Goal: Information Seeking & Learning: Learn about a topic

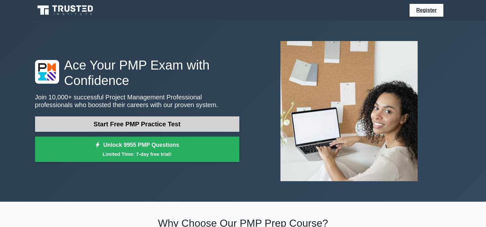
click at [189, 123] on link "Start Free PMP Practice Test" at bounding box center [137, 124] width 204 height 15
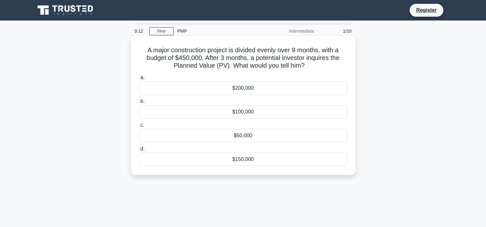
click at [260, 159] on div "$150,000" at bounding box center [243, 159] width 208 height 13
click at [139, 151] on input "d. $150,000" at bounding box center [139, 149] width 0 height 4
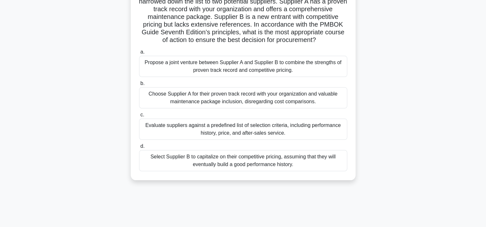
scroll to position [96, 0]
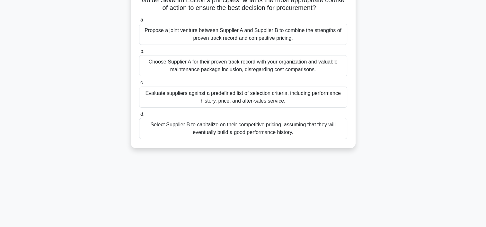
click at [218, 108] on div "Evaluate suppliers against a predefined list of selection criteria, including p…" at bounding box center [243, 97] width 208 height 21
click at [139, 85] on input "c. Evaluate suppliers against a predefined list of selection criteria, includin…" at bounding box center [139, 83] width 0 height 4
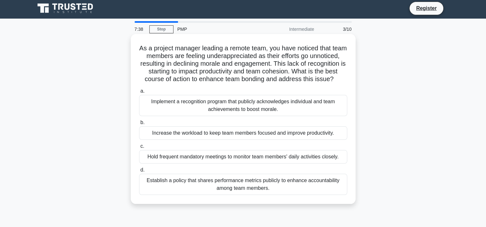
scroll to position [0, 0]
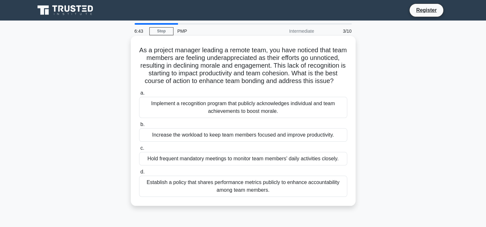
click at [241, 118] on div "Implement a recognition program that publicly acknowledges individual and team …" at bounding box center [243, 107] width 208 height 21
click at [139, 95] on input "a. Implement a recognition program that publicly acknowledges individual and te…" at bounding box center [139, 93] width 0 height 4
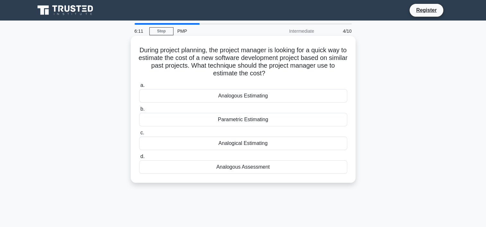
click at [244, 98] on div "Analogous Estimating" at bounding box center [243, 95] width 208 height 13
click at [139, 88] on input "a. Analogous Estimating" at bounding box center [139, 86] width 0 height 4
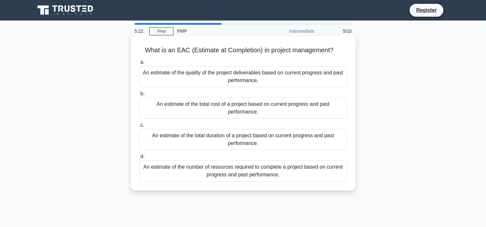
click at [335, 75] on div "An estimate of the quality of the project deliverables based on current progres…" at bounding box center [243, 76] width 208 height 21
click at [139, 65] on input "a. An estimate of the quality of the project deliverables based on current prog…" at bounding box center [139, 62] width 0 height 4
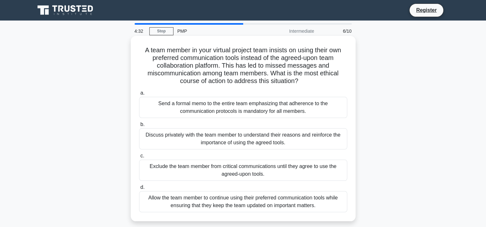
click at [258, 142] on div "Discuss privately with the team member to understand their reasons and reinforc…" at bounding box center [243, 138] width 208 height 21
click at [139, 127] on input "b. Discuss privately with the team member to understand their reasons and reinf…" at bounding box center [139, 125] width 0 height 4
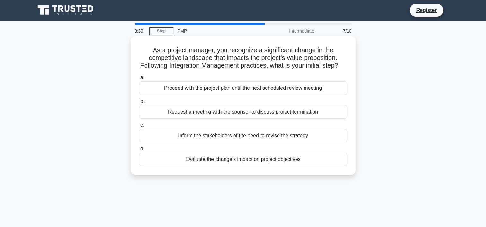
click at [258, 166] on div "Evaluate the change's impact on project objectives" at bounding box center [243, 159] width 208 height 13
click at [139, 151] on input "d. Evaluate the change's impact on project objectives" at bounding box center [139, 149] width 0 height 4
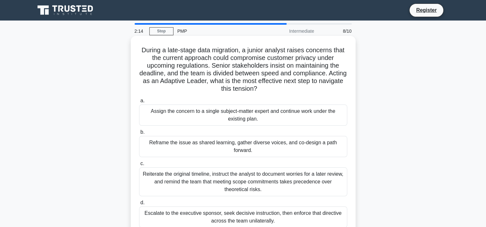
drag, startPoint x: 257, startPoint y: 153, endPoint x: 150, endPoint y: 142, distance: 107.2
click at [150, 142] on div "Reframe the issue as shared learning, gather diverse voices, and co-design a pa…" at bounding box center [243, 146] width 208 height 21
drag, startPoint x: 150, startPoint y: 142, endPoint x: 212, endPoint y: 144, distance: 61.4
drag, startPoint x: 212, startPoint y: 144, endPoint x: 211, endPoint y: 147, distance: 3.3
click at [211, 147] on div "Reframe the issue as shared learning, gather diverse voices, and co-design a pa…" at bounding box center [243, 146] width 208 height 21
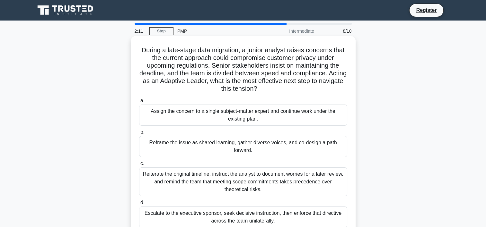
click at [139, 135] on input "b. Reframe the issue as shared learning, gather diverse voices, and co-design a…" at bounding box center [139, 132] width 0 height 4
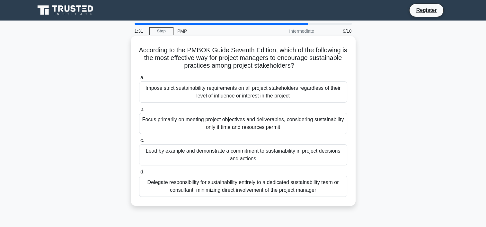
click at [314, 156] on div "Lead by example and demonstrate a commitment to sustainability in project decis…" at bounding box center [243, 155] width 208 height 21
click at [139, 143] on input "c. Lead by example and demonstrate a commitment to sustainability in project de…" at bounding box center [139, 141] width 0 height 4
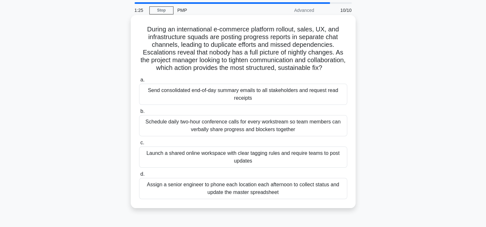
scroll to position [32, 0]
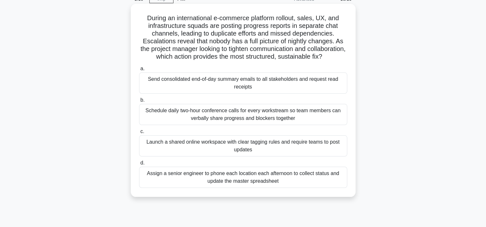
click at [182, 89] on div "Send consolidated end-of-day summary emails to all stakeholders and request rea…" at bounding box center [243, 83] width 208 height 21
click at [139, 71] on input "a. Send consolidated end-of-day summary emails to all stakeholders and request …" at bounding box center [139, 69] width 0 height 4
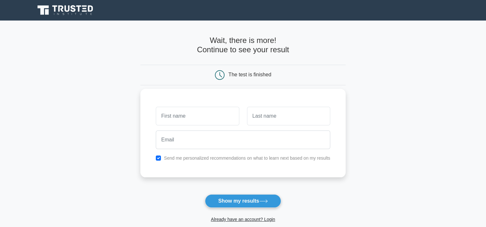
click at [222, 117] on input "text" at bounding box center [197, 116] width 83 height 19
type input "KALOGO"
click at [268, 120] on input "text" at bounding box center [288, 116] width 83 height 19
type input "NABARAKISSA"
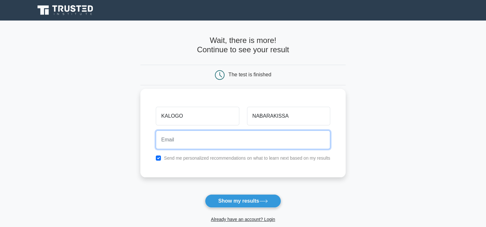
click at [244, 143] on input "email" at bounding box center [243, 140] width 174 height 19
type input "[EMAIL_ADDRESS][DOMAIN_NAME]"
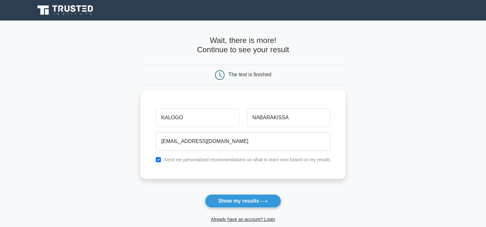
click at [235, 200] on button "Show my results" at bounding box center [243, 201] width 76 height 13
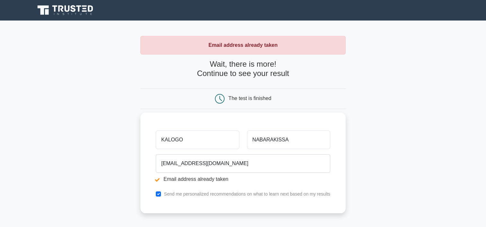
scroll to position [64, 0]
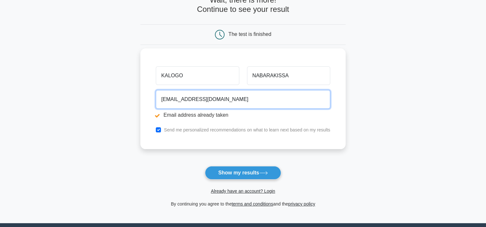
click at [222, 97] on input "kalokissa@gmail.com" at bounding box center [243, 99] width 174 height 19
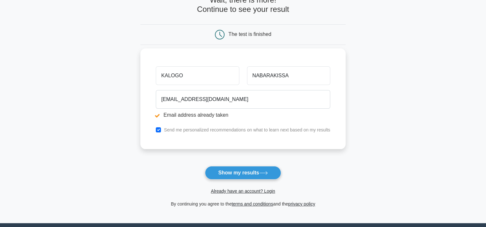
click at [218, 130] on label "Send me personalized recommendations on what to learn next based on my results" at bounding box center [247, 130] width 166 height 5
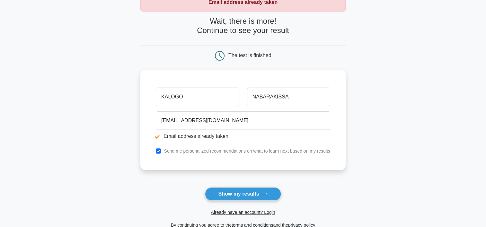
scroll to position [32, 0]
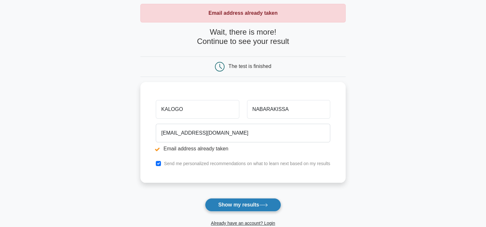
click at [231, 205] on button "Show my results" at bounding box center [243, 204] width 76 height 13
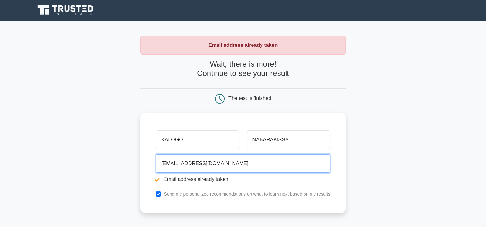
click at [183, 163] on input "kalokissa@gmail.com" at bounding box center [243, 163] width 174 height 19
click at [162, 164] on input "[EMAIL_ADDRESS][DOMAIN_NAME]" at bounding box center [243, 163] width 174 height 19
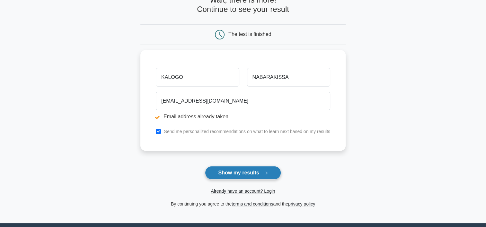
click at [233, 171] on button "Show my results" at bounding box center [243, 172] width 76 height 13
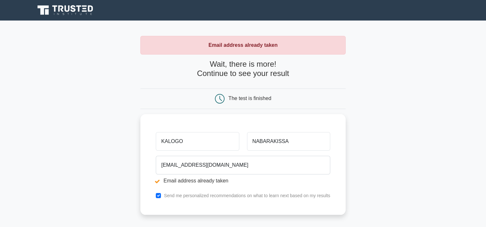
click at [241, 98] on div "The test is finished" at bounding box center [249, 98] width 43 height 5
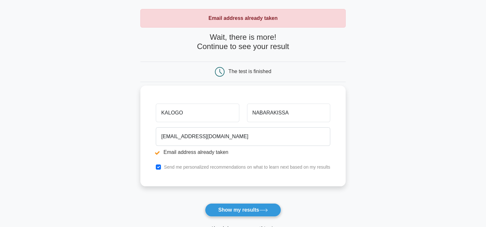
scroll to position [96, 0]
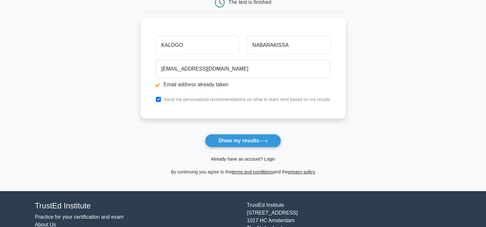
click at [230, 158] on link "Already have an account? Login" at bounding box center [243, 159] width 64 height 5
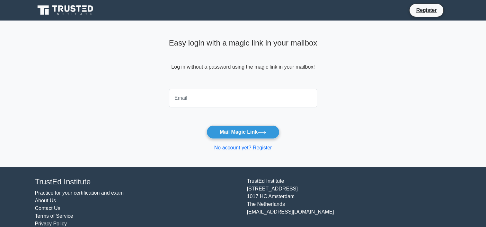
click at [222, 100] on input "email" at bounding box center [243, 98] width 148 height 19
type input "kalokissa@gmail.com"
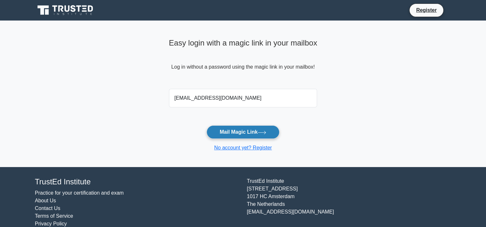
click at [239, 133] on button "Mail Magic Link" at bounding box center [243, 132] width 73 height 13
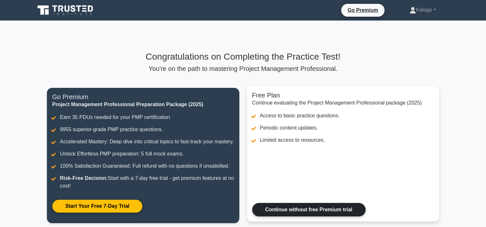
click at [294, 216] on link "Continue without free Premium trial" at bounding box center [308, 209] width 113 height 13
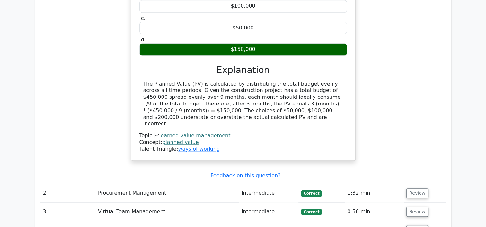
scroll to position [803, 0]
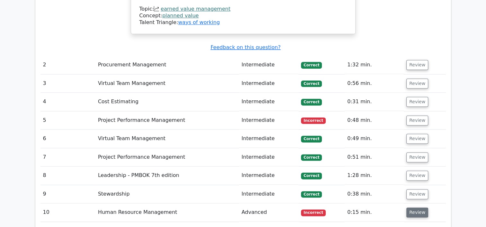
click at [424, 208] on button "Review" at bounding box center [417, 213] width 22 height 10
click at [409, 116] on button "Review" at bounding box center [417, 121] width 22 height 10
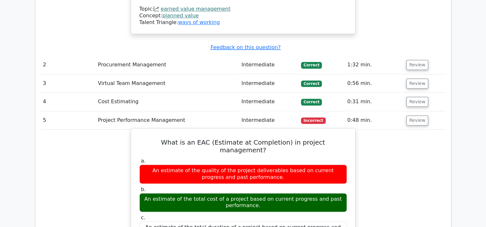
click at [304, 193] on div "An estimate of the total cost of a project based on current progress and past p…" at bounding box center [242, 202] width 207 height 19
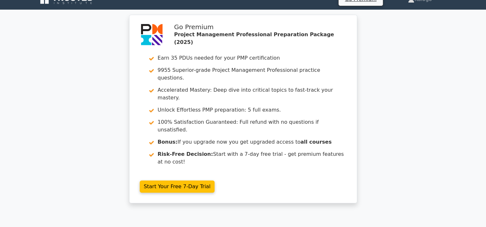
scroll to position [0, 0]
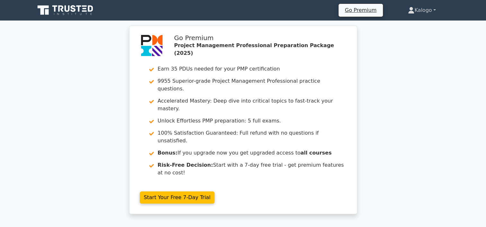
click at [428, 9] on link "Kalogo" at bounding box center [421, 10] width 58 height 13
click at [407, 37] on link "Settings" at bounding box center [418, 36] width 51 height 10
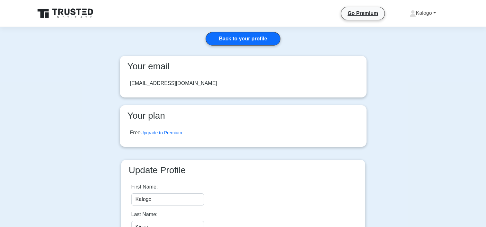
click at [425, 15] on link "Kalogo" at bounding box center [422, 13] width 57 height 13
click at [411, 29] on link "Profile" at bounding box center [419, 28] width 51 height 10
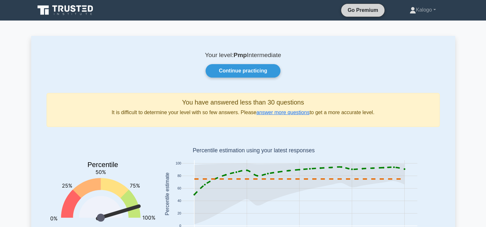
click at [367, 12] on link "Go Premium" at bounding box center [363, 10] width 38 height 8
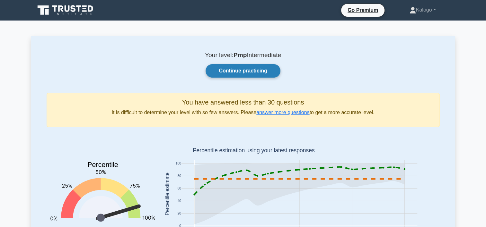
click at [253, 73] on link "Continue practicing" at bounding box center [243, 70] width 75 height 13
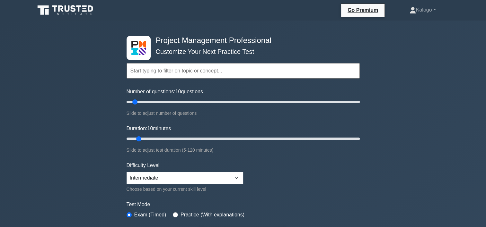
scroll to position [64, 0]
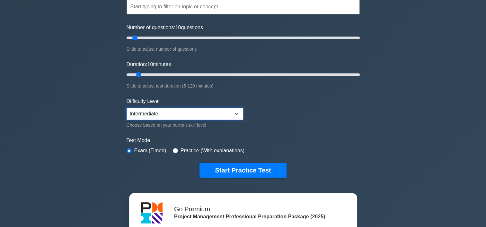
click at [234, 114] on select "Beginner Intermediate Expert" at bounding box center [185, 114] width 117 height 12
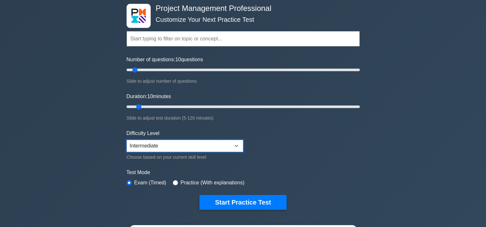
scroll to position [0, 0]
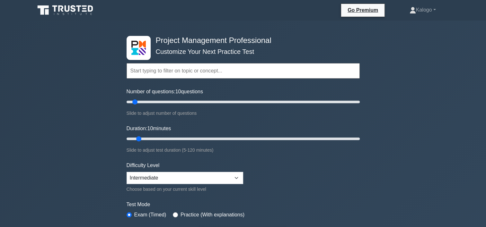
click at [243, 72] on input "text" at bounding box center [243, 70] width 233 height 15
click at [227, 71] on input "text" at bounding box center [243, 70] width 233 height 15
type input "s"
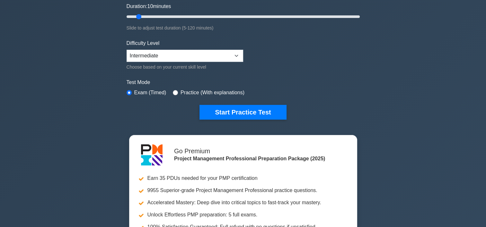
scroll to position [128, 0]
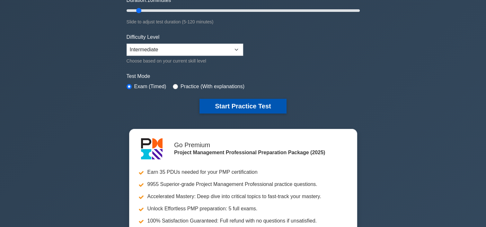
click at [238, 106] on button "Start Practice Test" at bounding box center [242, 106] width 87 height 15
